Goal: Task Accomplishment & Management: Manage account settings

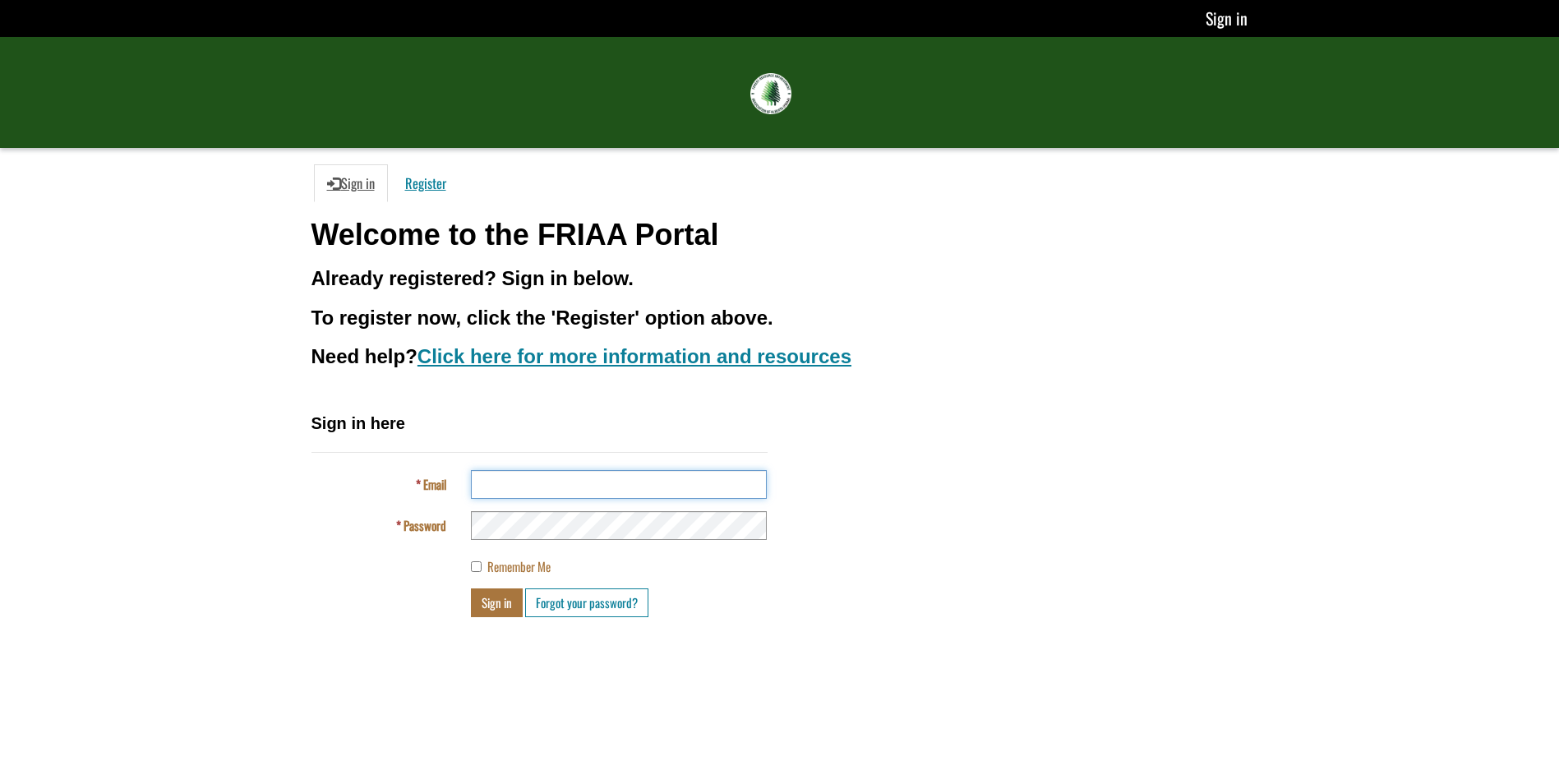
click at [503, 490] on input "Email" at bounding box center [619, 484] width 296 height 28
type input "**********"
click at [506, 605] on button "Sign in" at bounding box center [497, 602] width 52 height 28
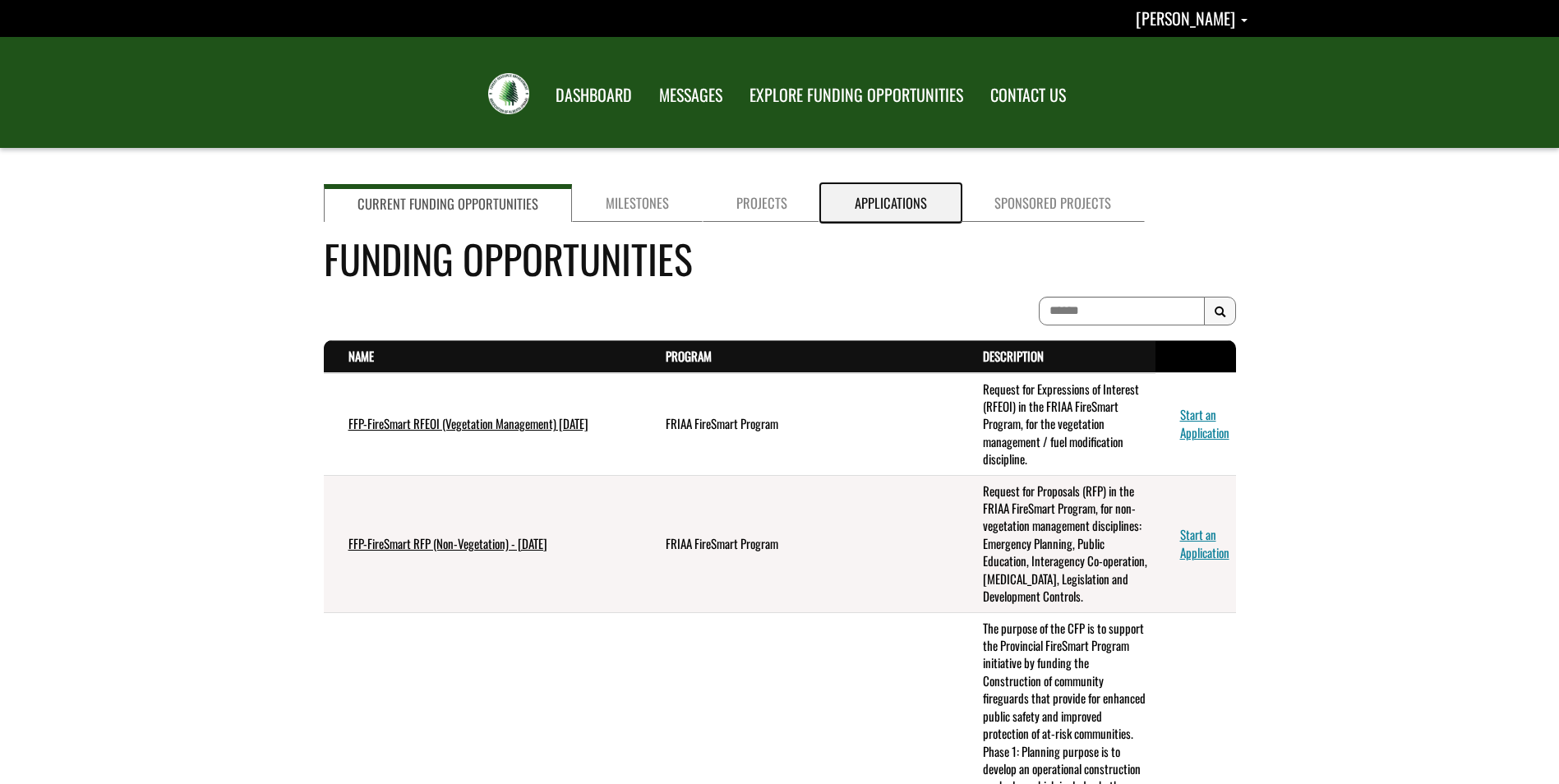
click at [870, 205] on link "Applications" at bounding box center [891, 203] width 139 height 38
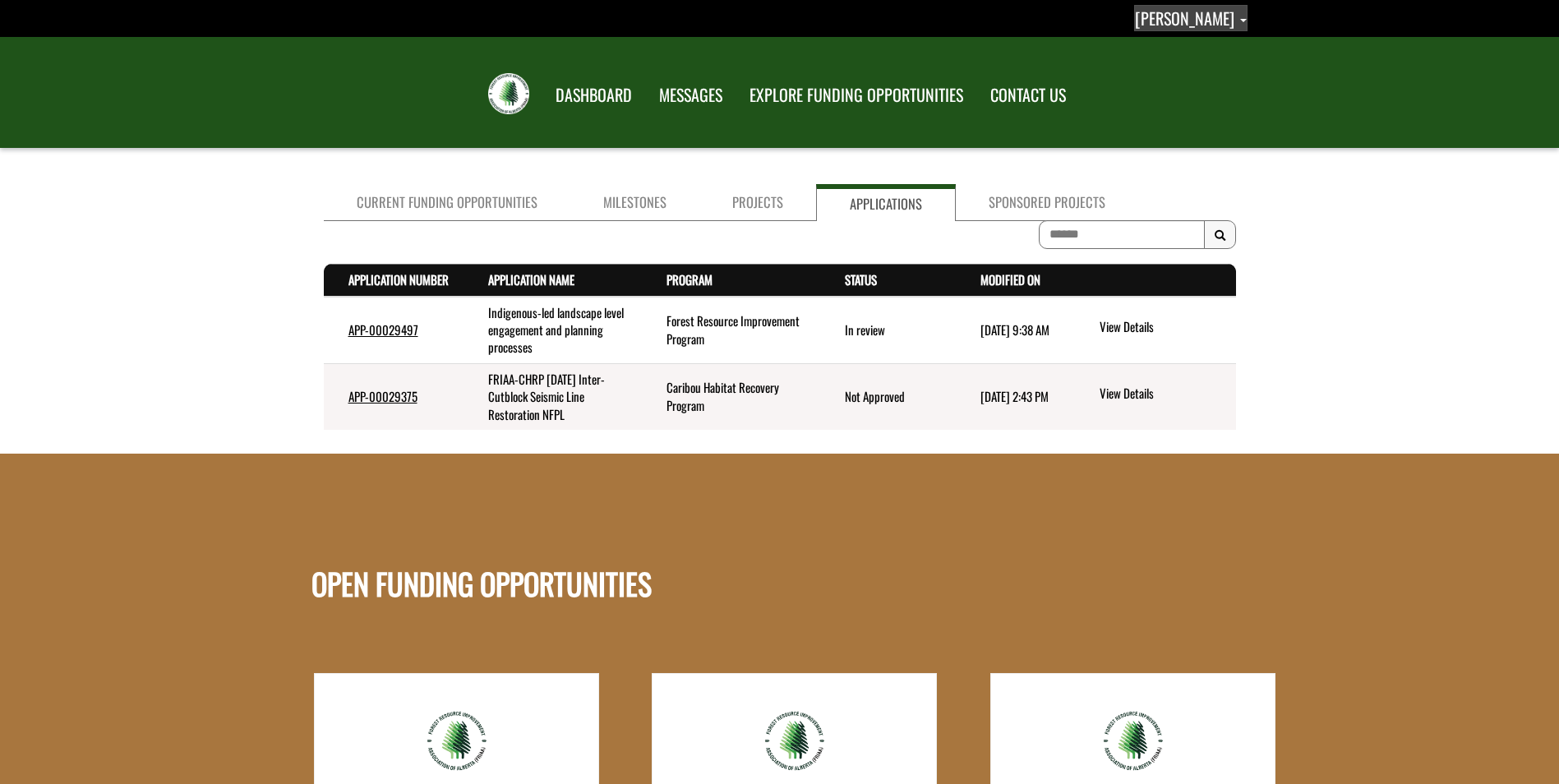
click at [1210, 26] on span "[PERSON_NAME]" at bounding box center [1185, 18] width 100 height 25
click at [1191, 89] on link "Sign out" at bounding box center [1182, 87] width 127 height 22
